Goal: Transaction & Acquisition: Purchase product/service

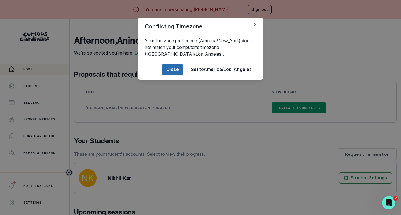
click at [171, 67] on button "Close" at bounding box center [172, 69] width 21 height 11
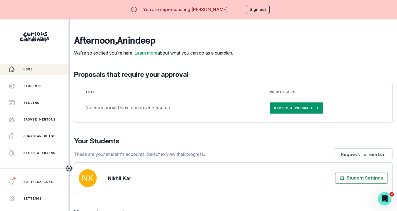
click at [269, 114] on link "Review & Purchase" at bounding box center [295, 107] width 53 height 11
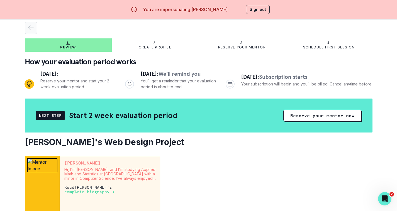
click at [34, 24] on icon "button" at bounding box center [31, 27] width 7 height 7
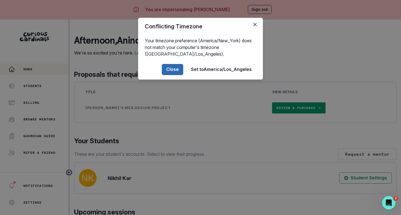
click at [170, 71] on button "Close" at bounding box center [172, 69] width 21 height 11
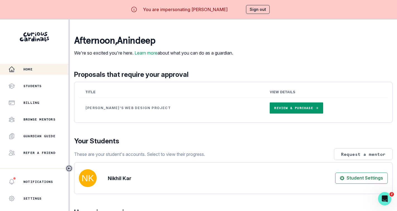
click at [255, 8] on button "Sign out" at bounding box center [258, 9] width 24 height 9
